Goal: Communication & Community: Answer question/provide support

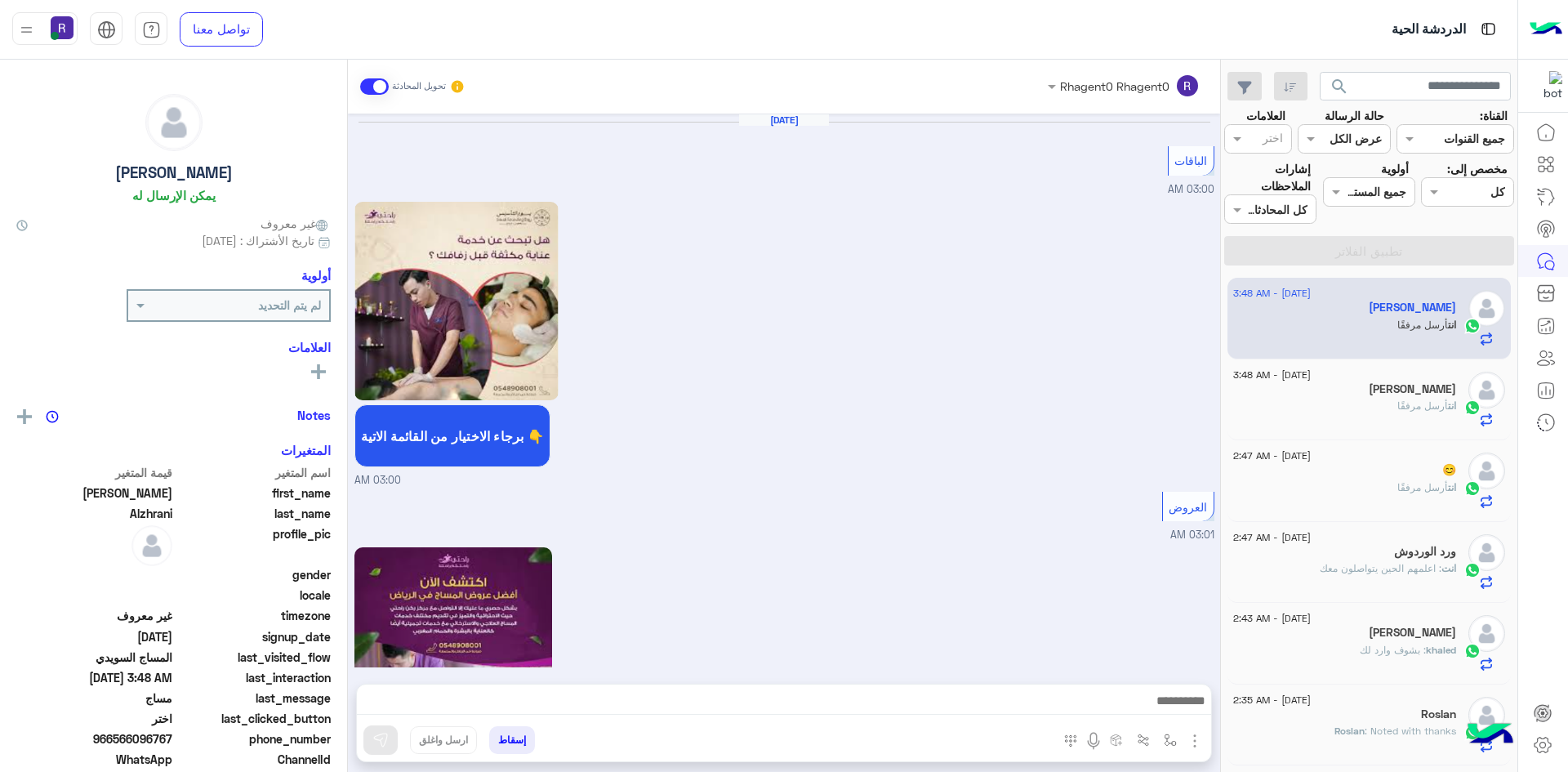
scroll to position [2923, 0]
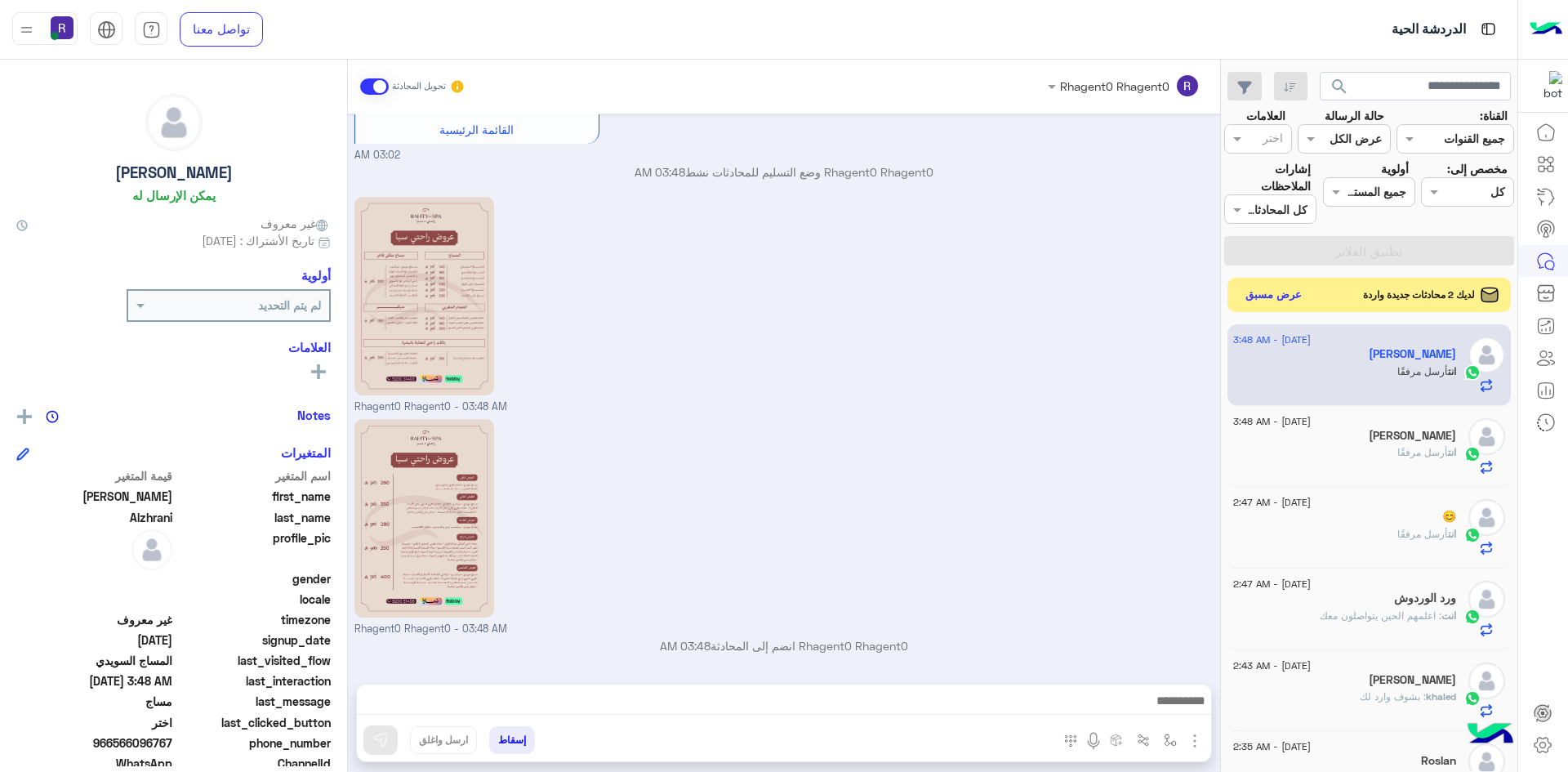
click at [1263, 300] on button "عرض مسبق" at bounding box center [1274, 296] width 68 height 22
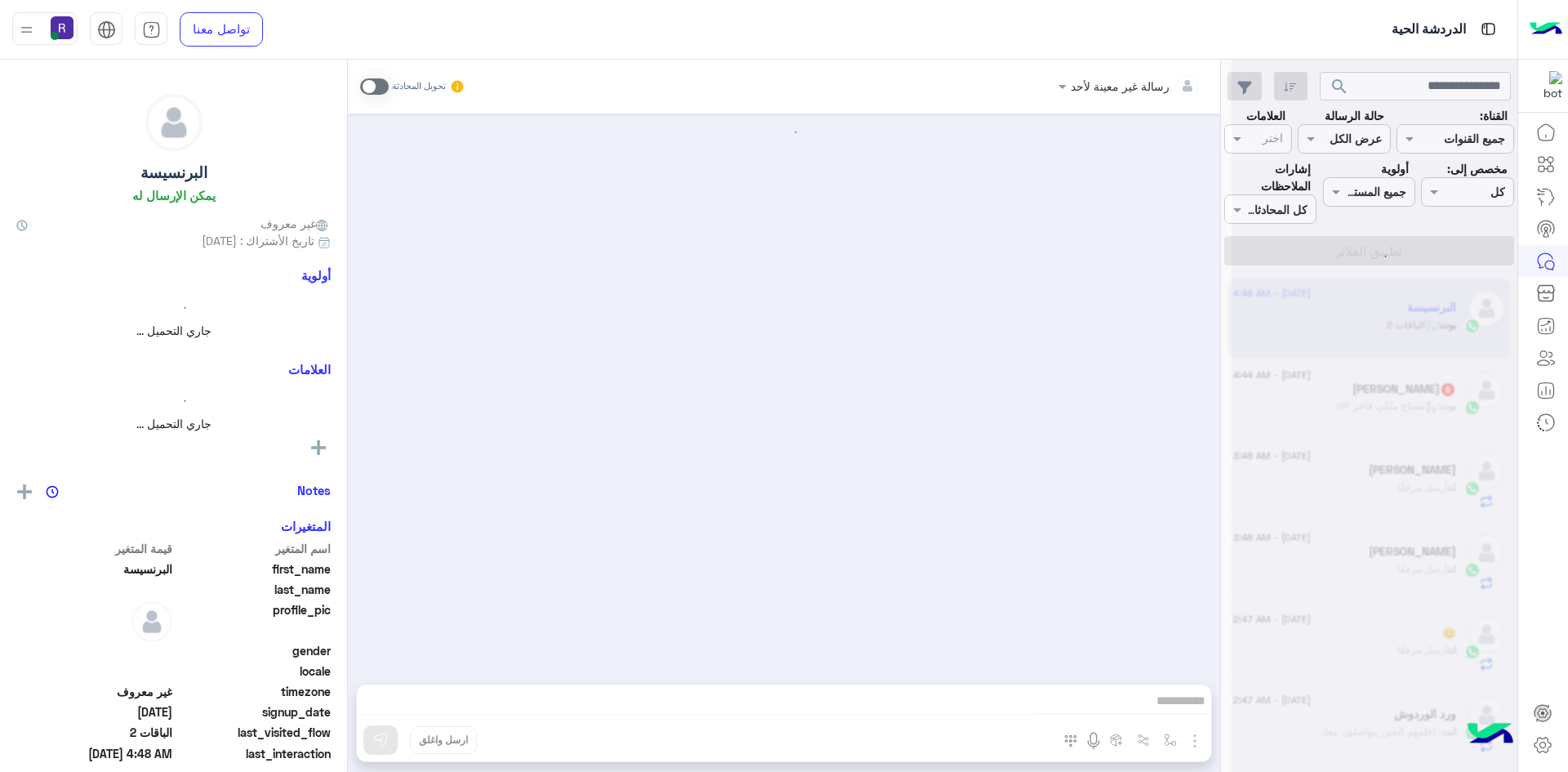
scroll to position [1169, 0]
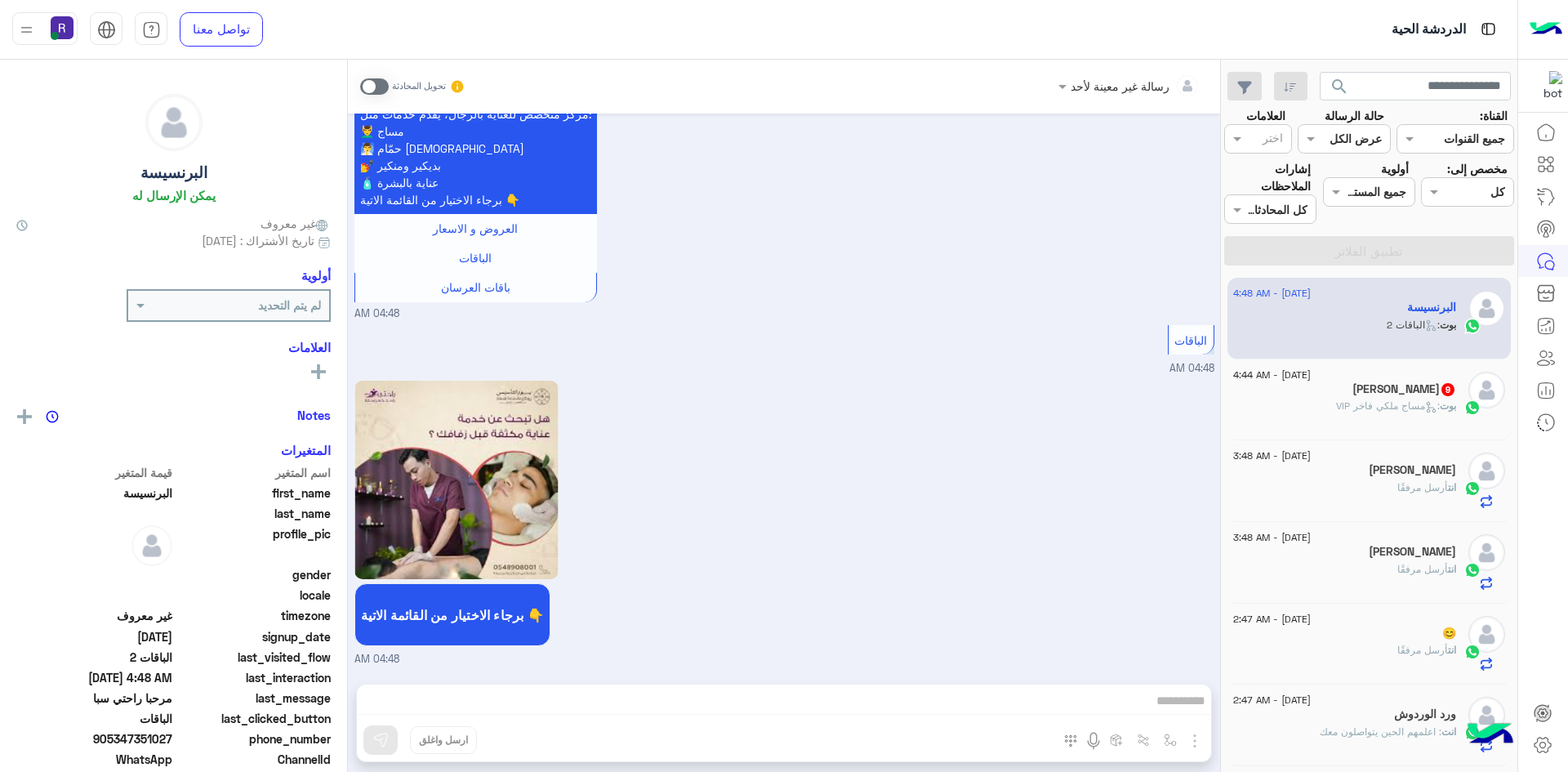
click at [1353, 394] on div "[PERSON_NAME] 9" at bounding box center [1345, 390] width 223 height 17
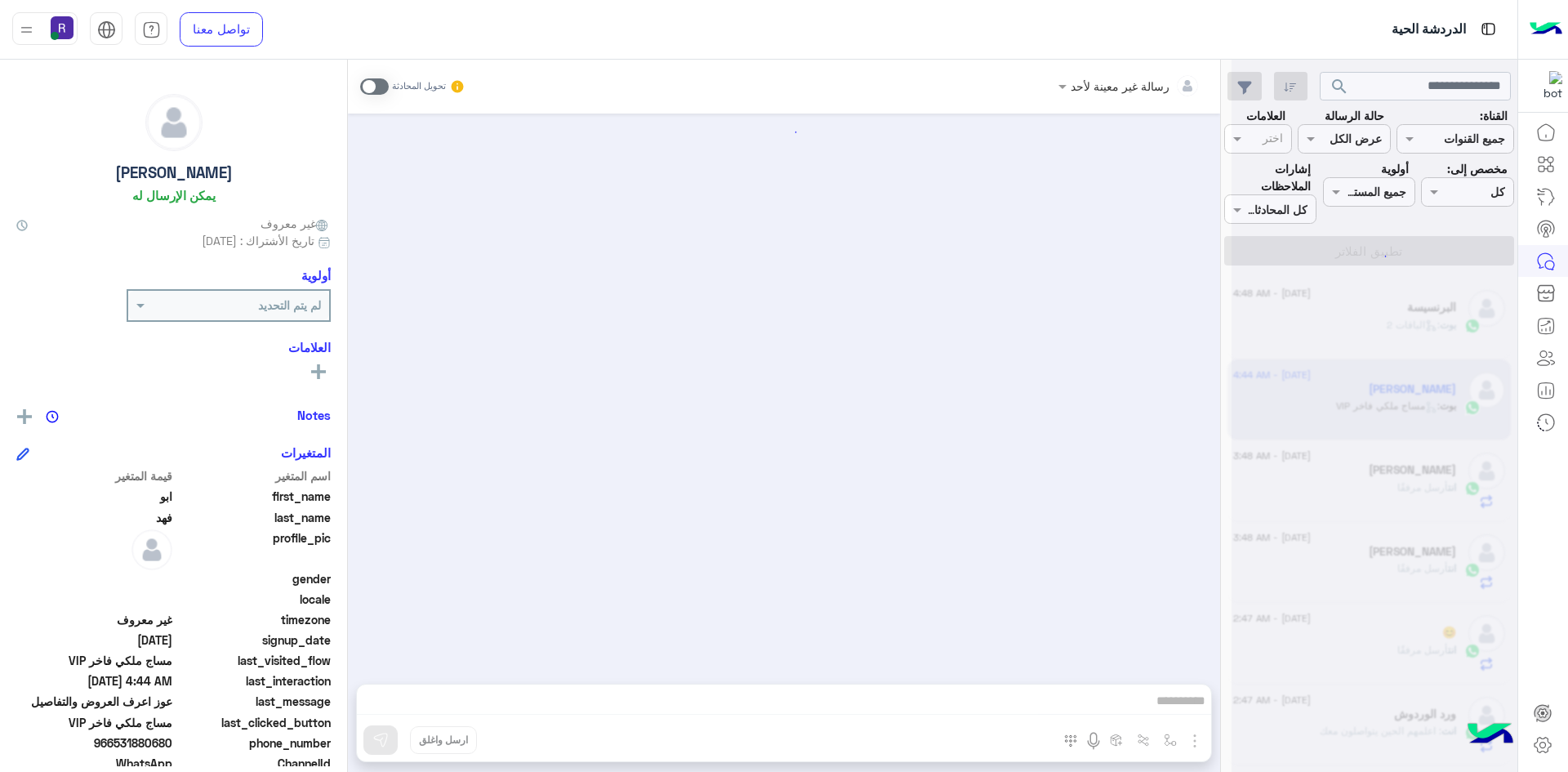
scroll to position [1900, 0]
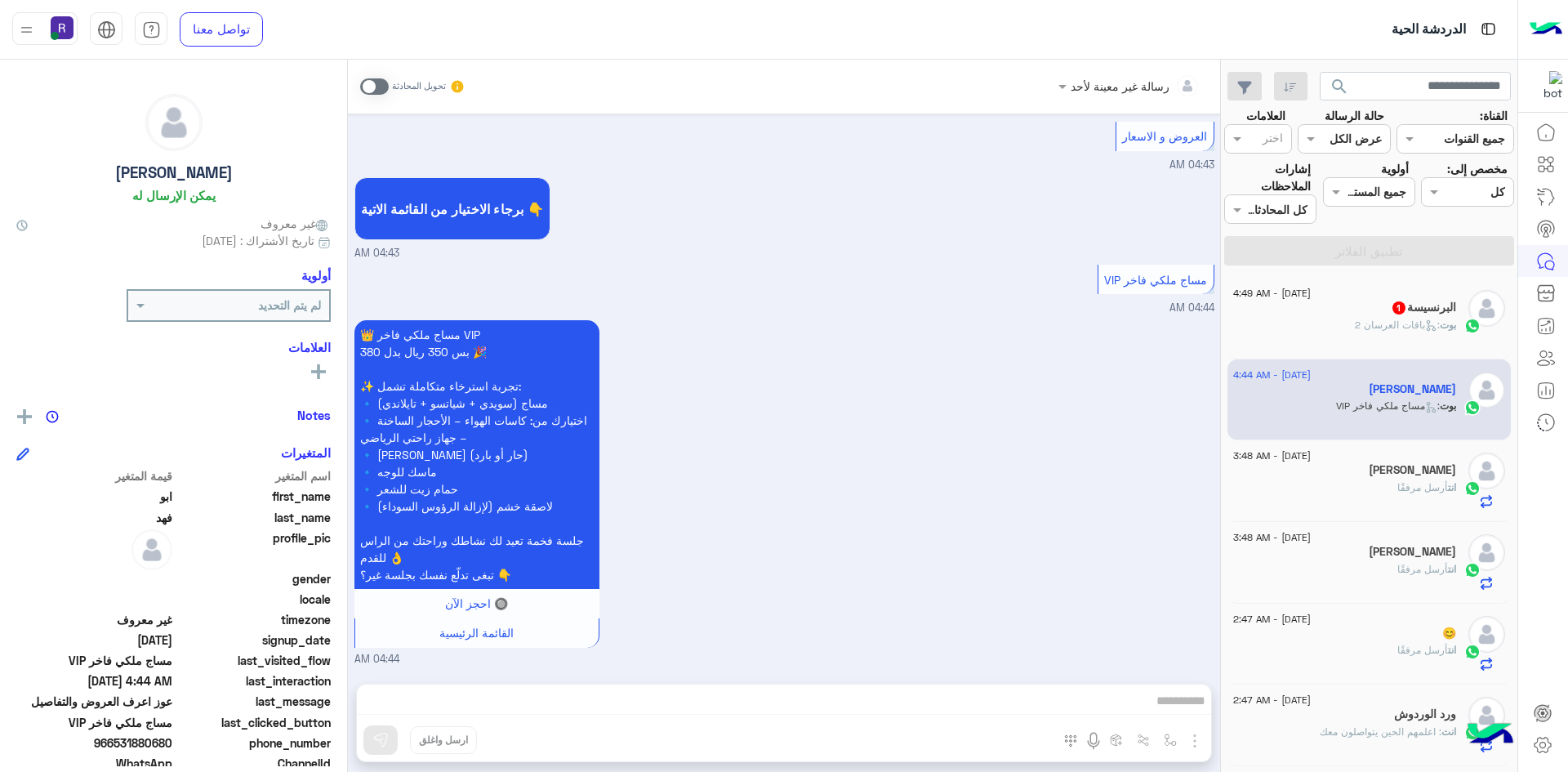
click at [1409, 333] on div "بوت : باقات العرسان 2" at bounding box center [1345, 332] width 223 height 29
